Goal: Book appointment/travel/reservation

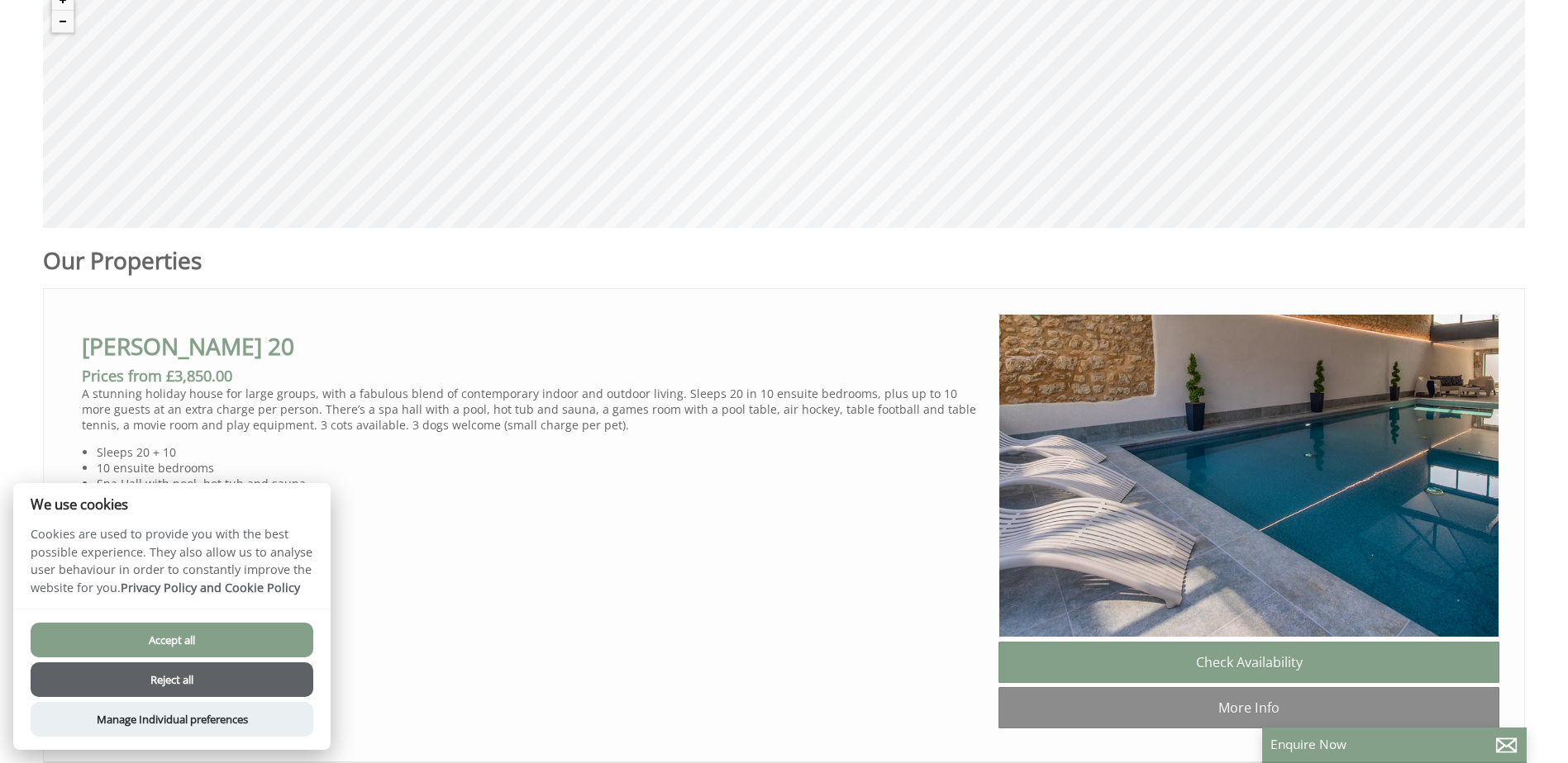
scroll to position [826, 0]
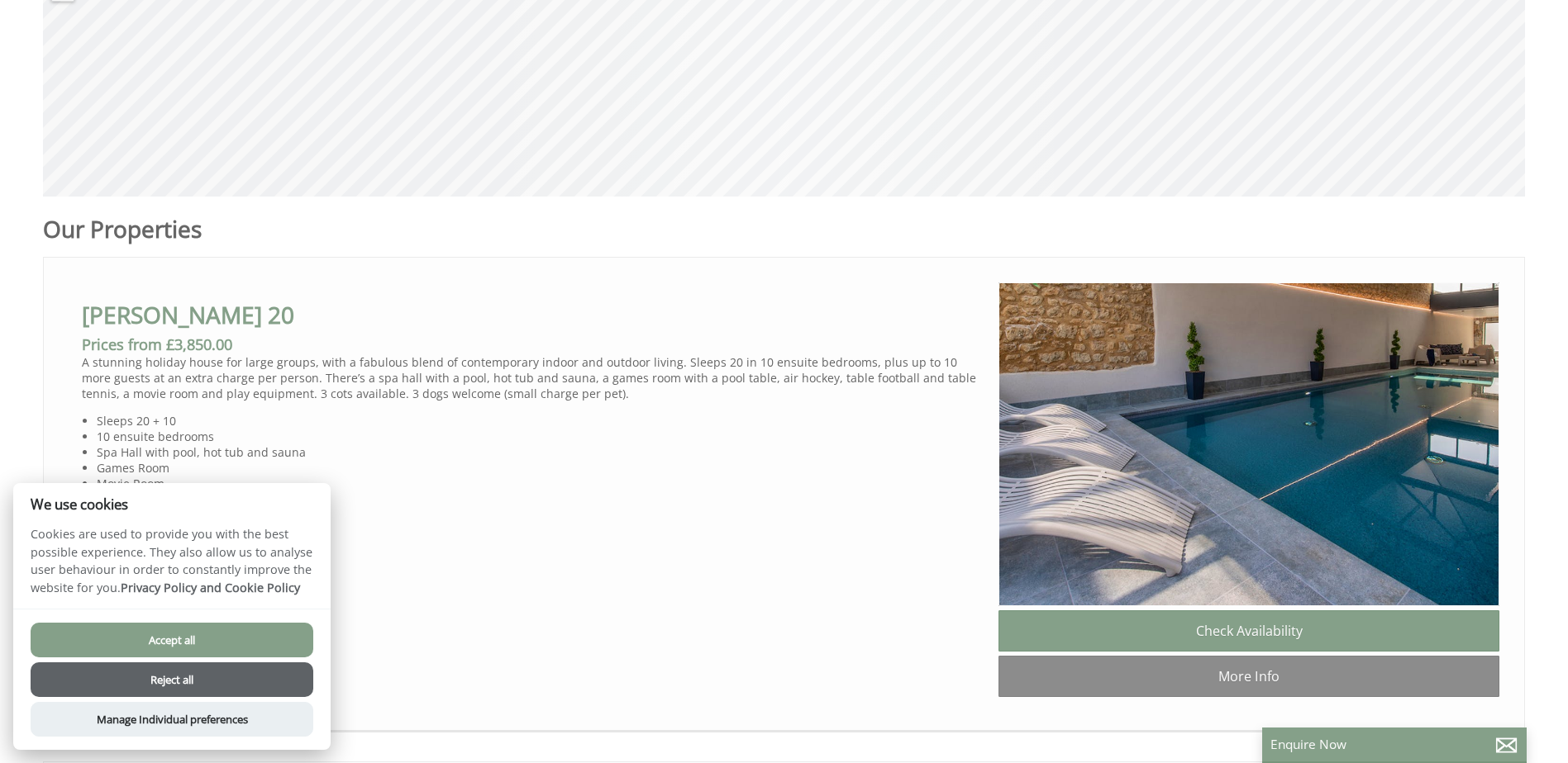
click at [188, 643] on button "Accept all" at bounding box center [172, 640] width 283 height 35
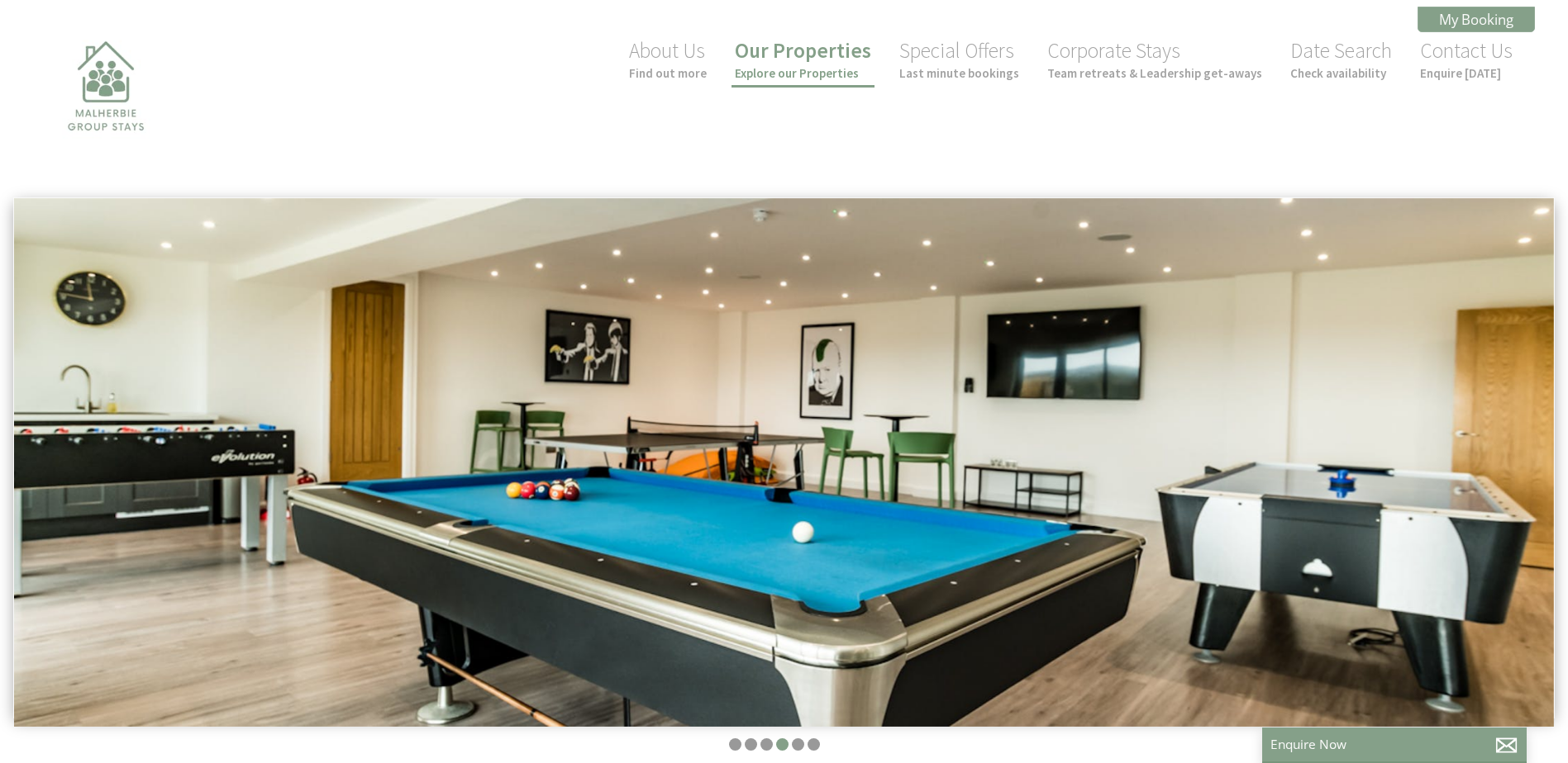
click at [801, 70] on small "Explore our Properties" at bounding box center [803, 73] width 136 height 16
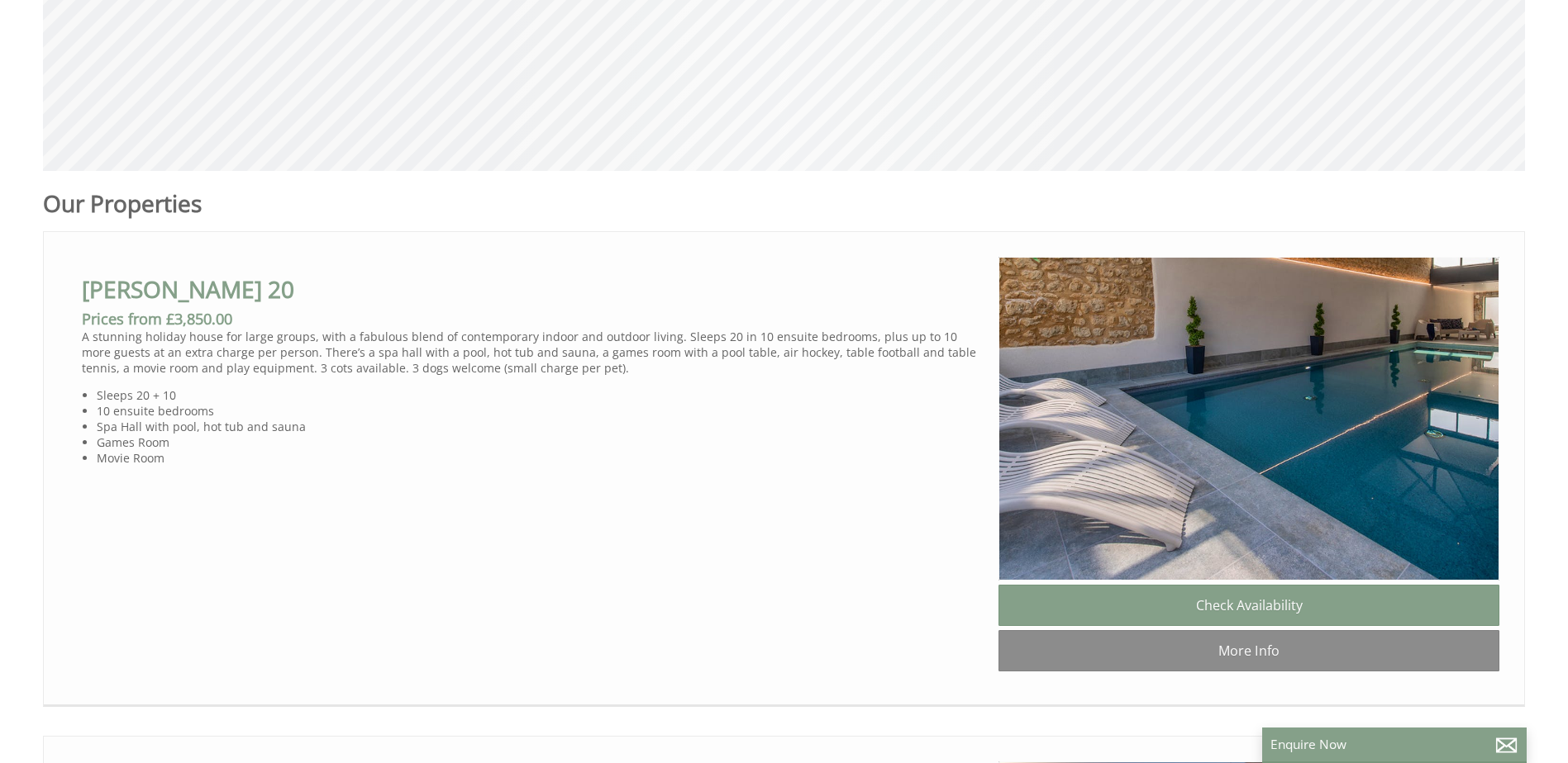
scroll to position [909, 0]
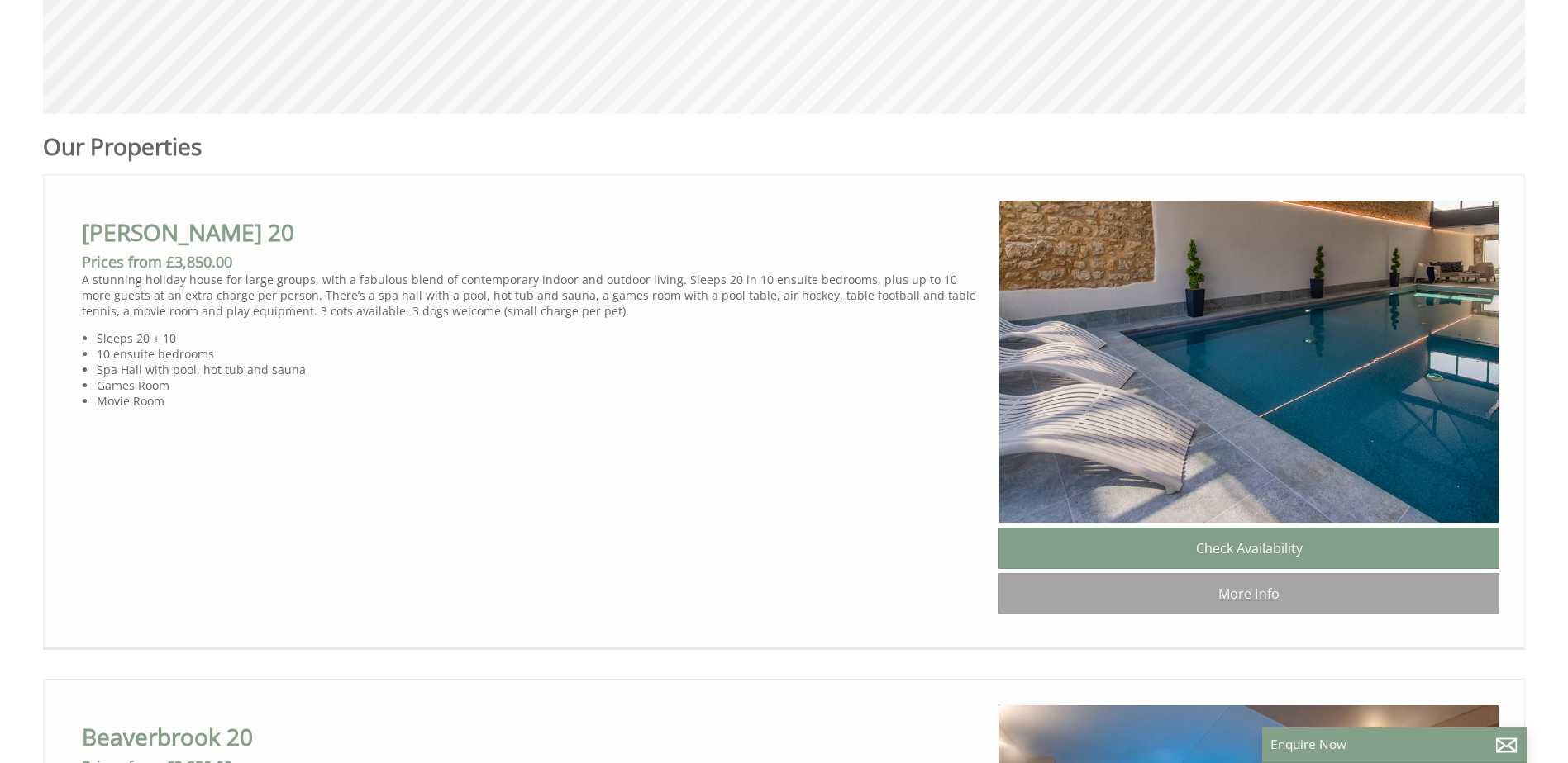
click at [1225, 598] on link "More Info" at bounding box center [1248, 593] width 501 height 41
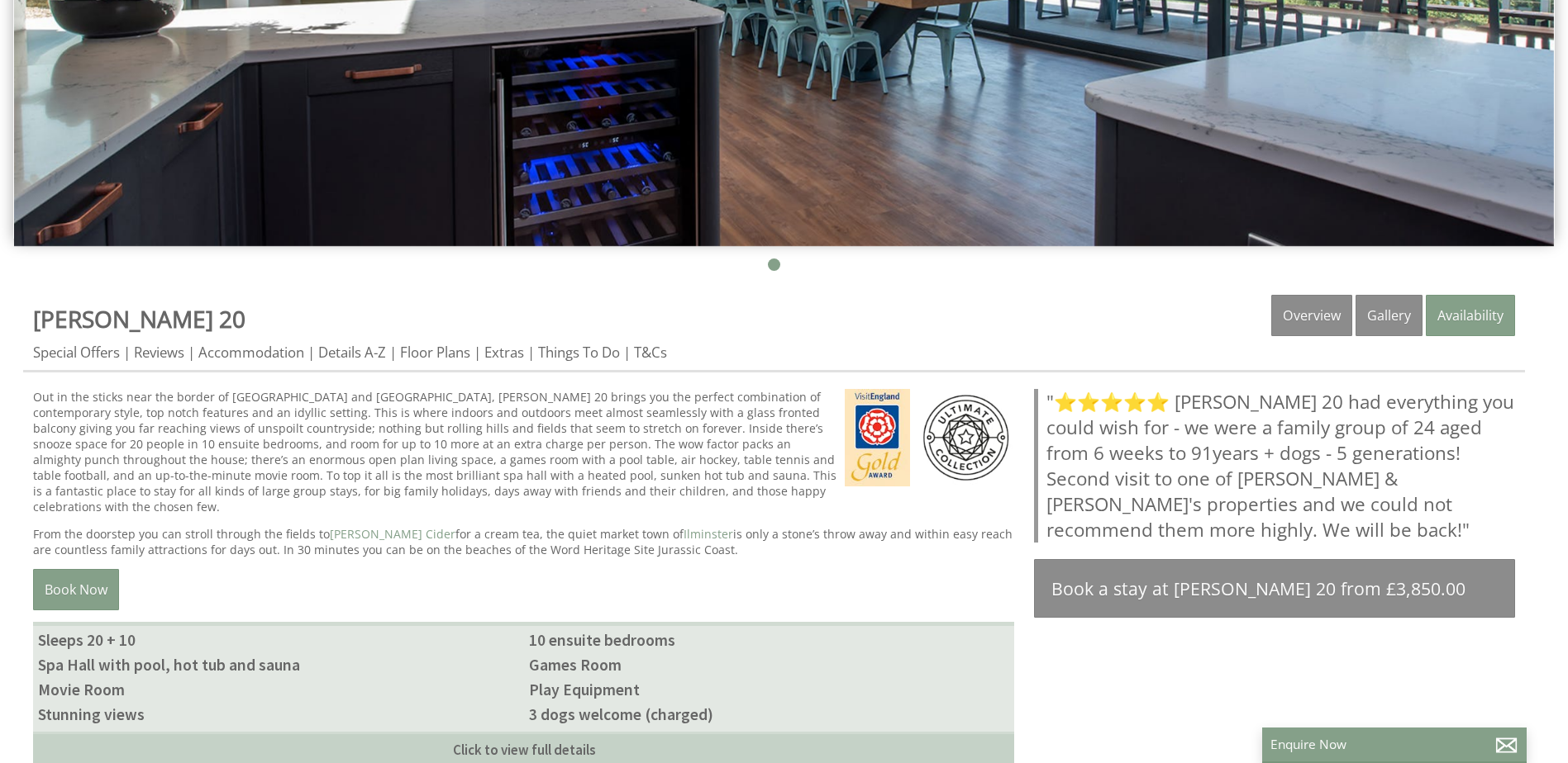
scroll to position [496, 0]
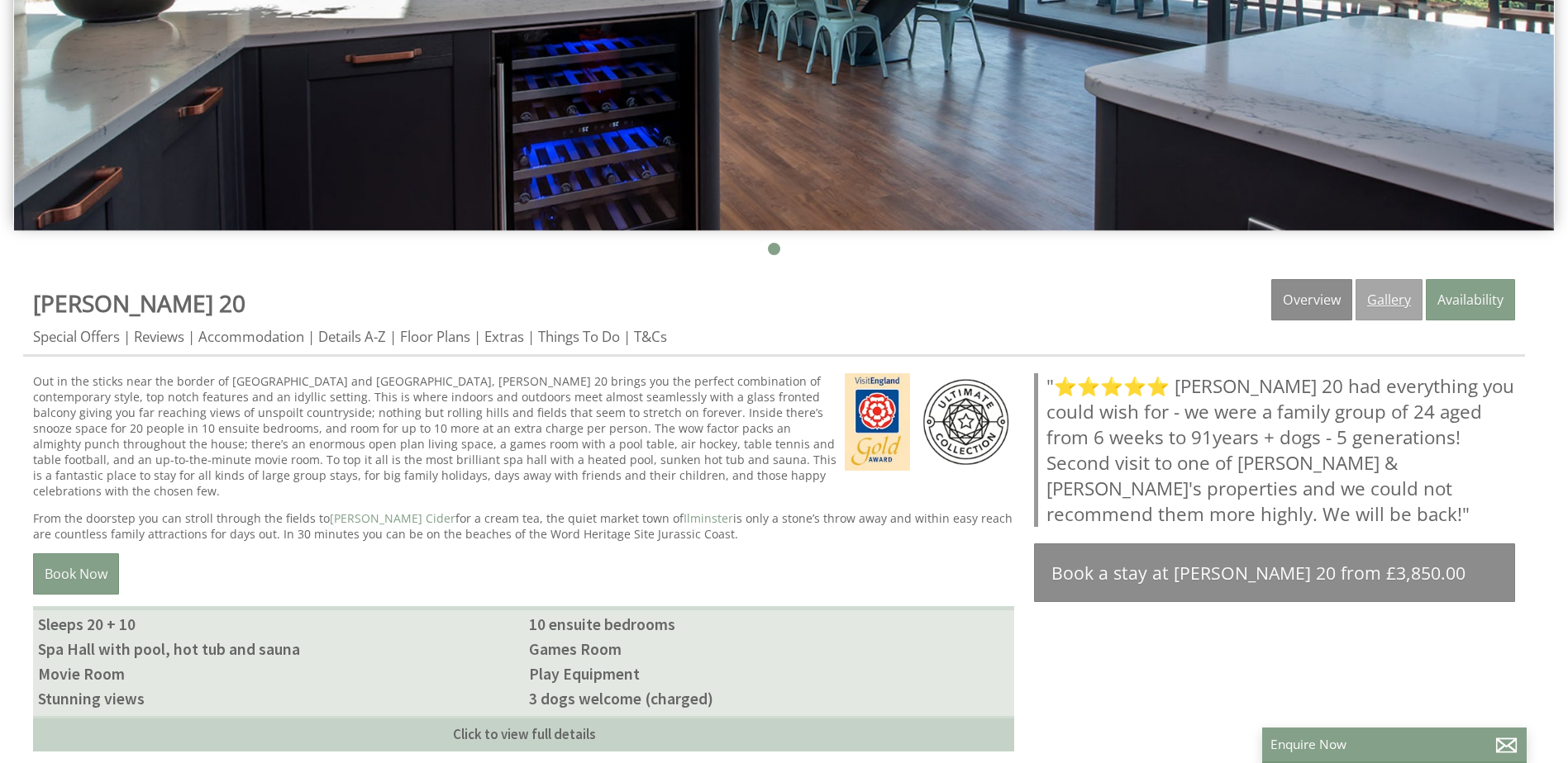
click at [1387, 292] on link "Gallery" at bounding box center [1389, 299] width 67 height 41
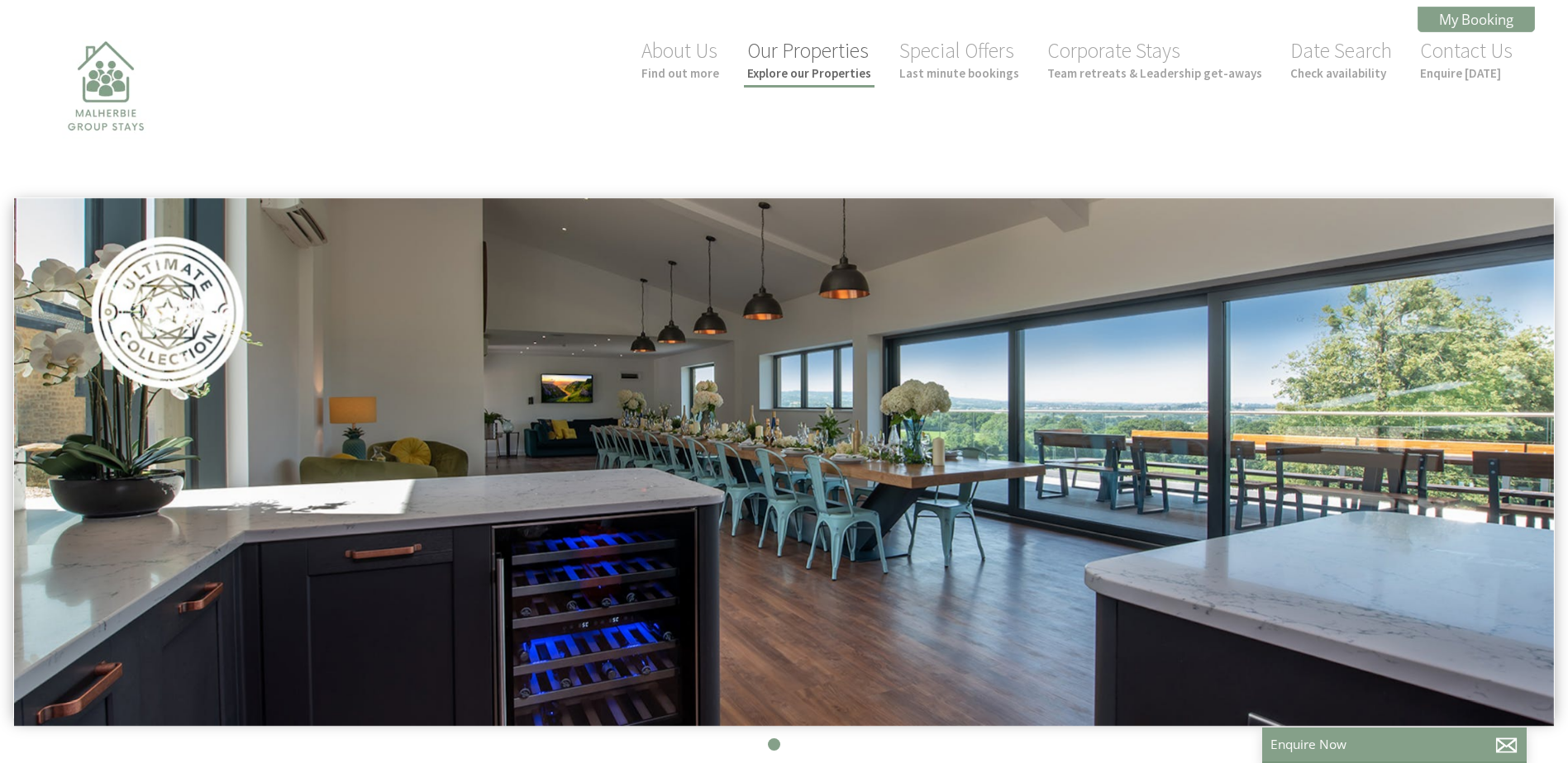
click at [823, 62] on link "Our Properties Explore our Properties" at bounding box center [808, 59] width 124 height 44
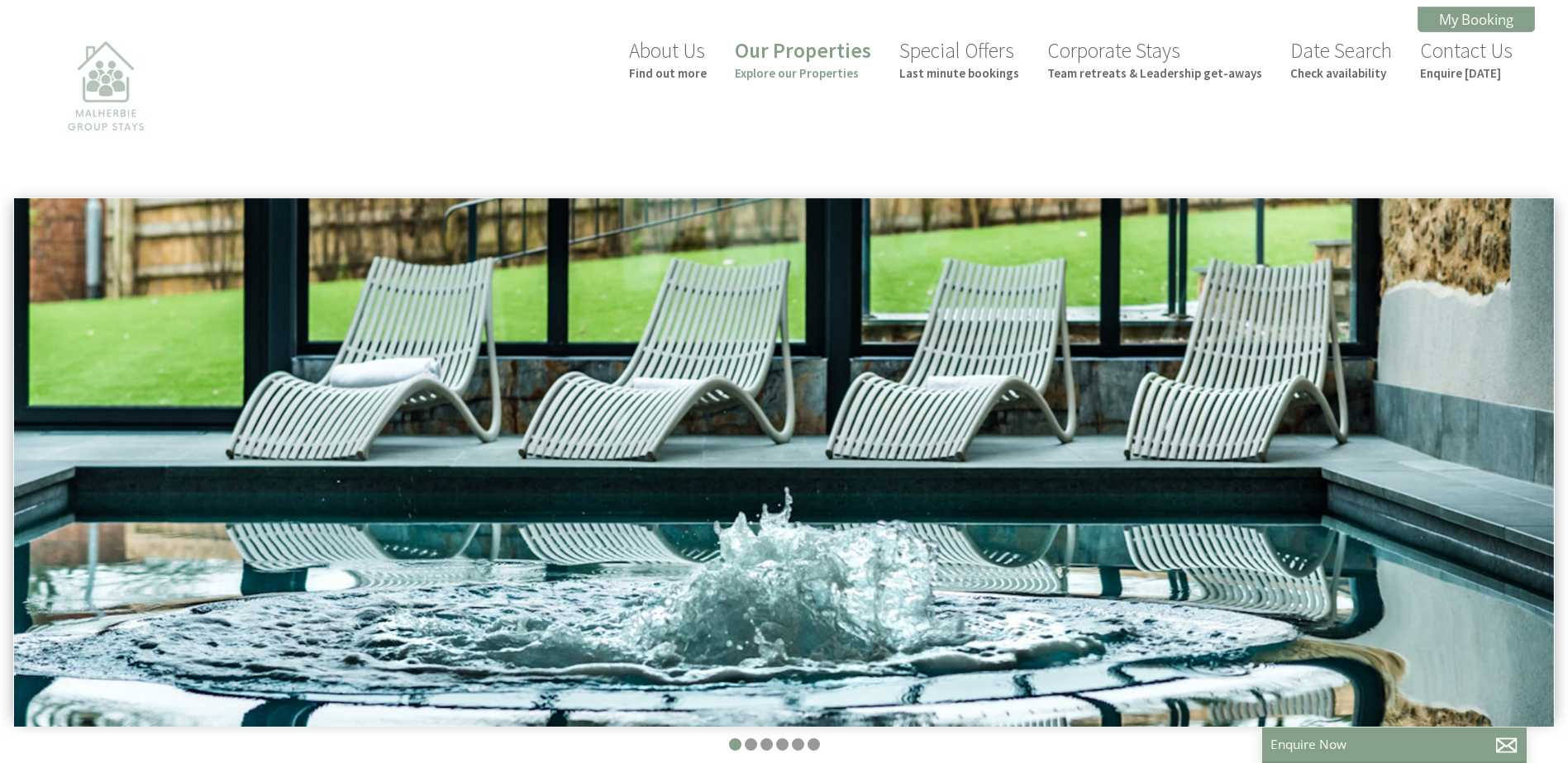
scroll to position [0, 15]
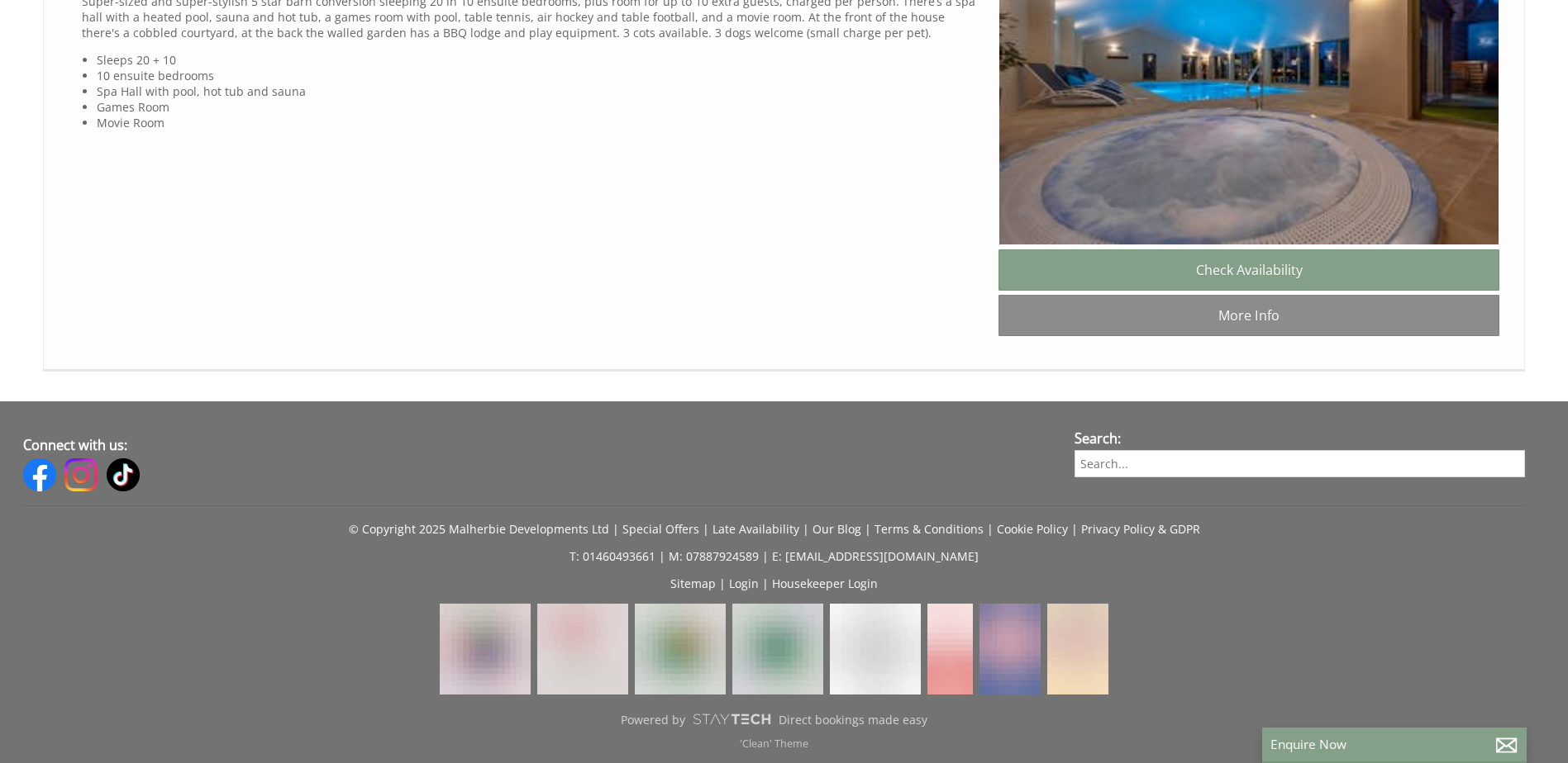
scroll to position [0, 15]
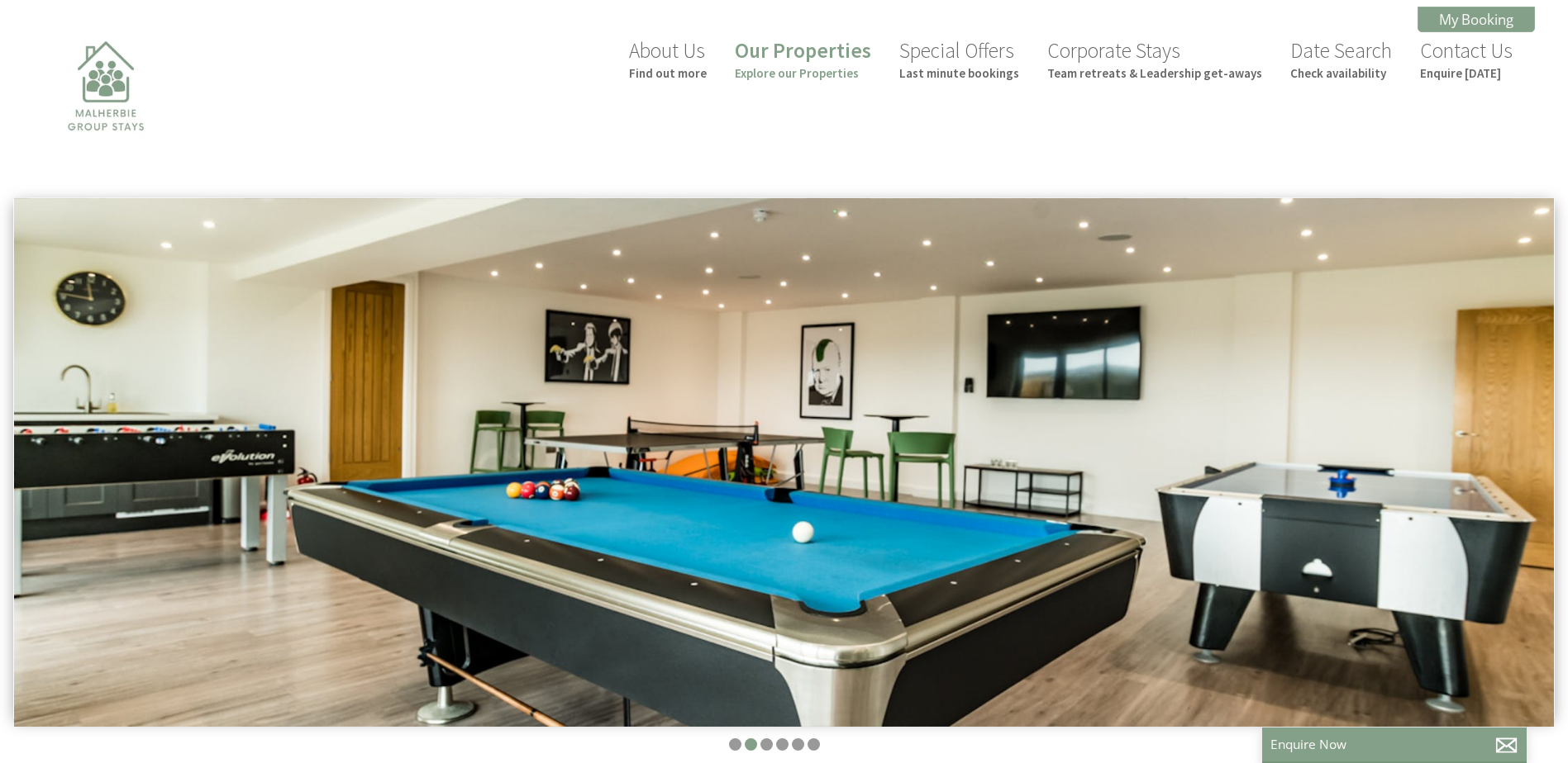
scroll to position [0, 15]
